Goal: Task Accomplishment & Management: Manage account settings

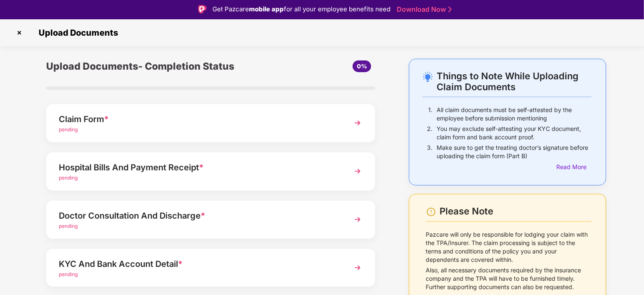
click at [17, 30] on img at bounding box center [19, 32] width 13 height 13
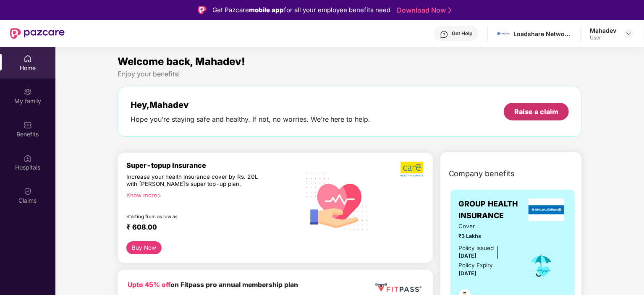
click at [533, 111] on div "Raise a claim" at bounding box center [536, 111] width 44 height 9
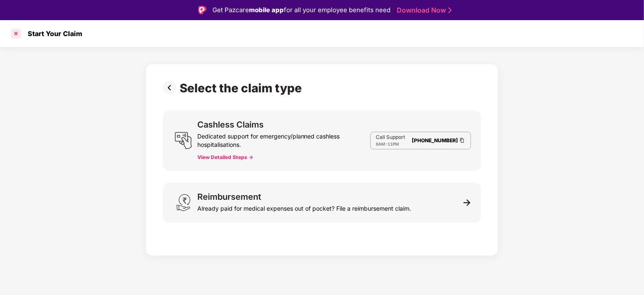
click at [15, 32] on div at bounding box center [15, 33] width 13 height 13
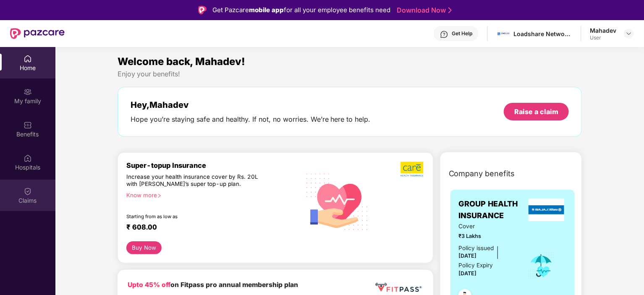
click at [33, 199] on div "Claims" at bounding box center [27, 200] width 55 height 8
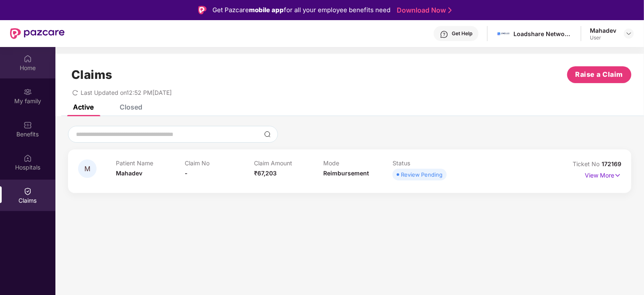
click at [34, 64] on div "Home" at bounding box center [27, 68] width 55 height 8
